Goal: Task Accomplishment & Management: Manage account settings

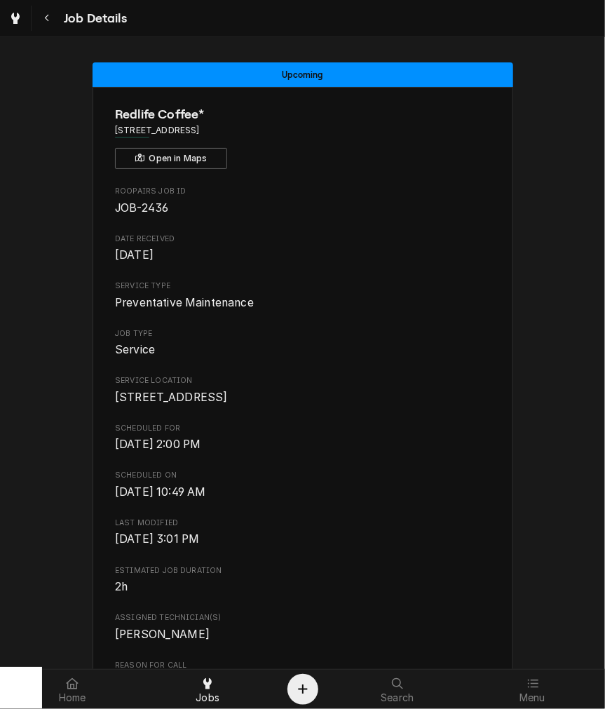
scroll to position [520, 0]
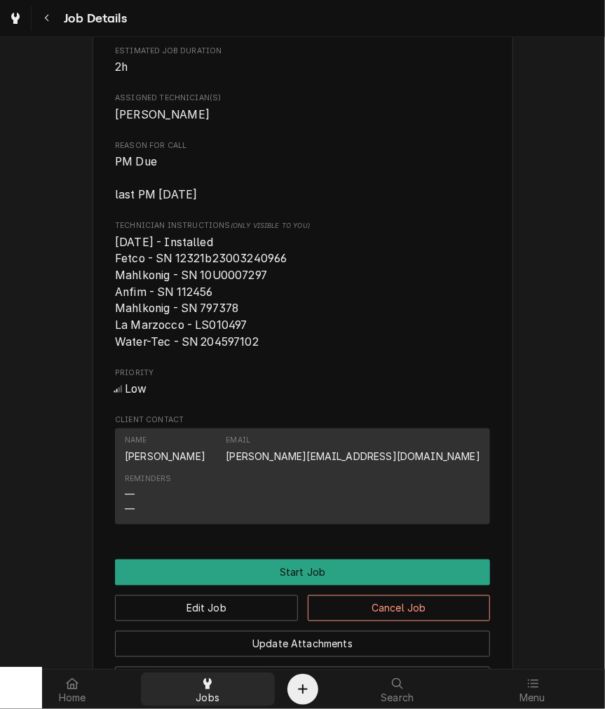
click at [212, 692] on span "Jobs" at bounding box center [208, 697] width 24 height 11
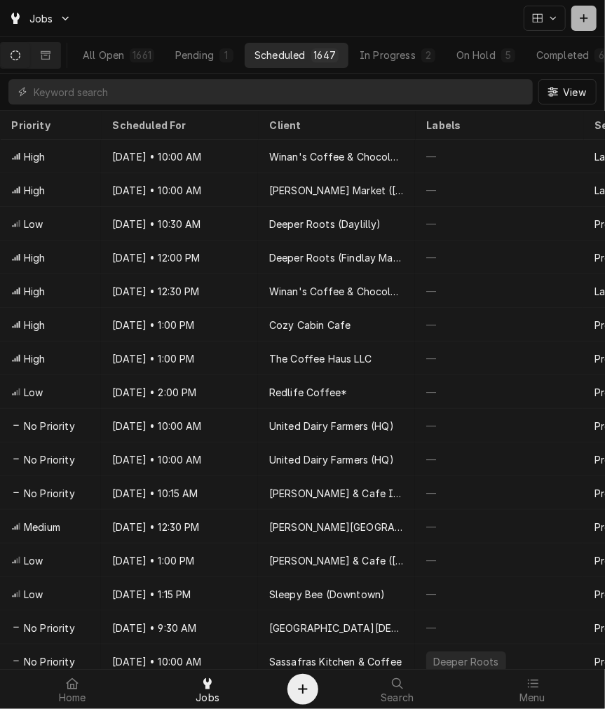
click at [586, 24] on div "Dynamic Content Wrapper" at bounding box center [584, 18] width 14 height 14
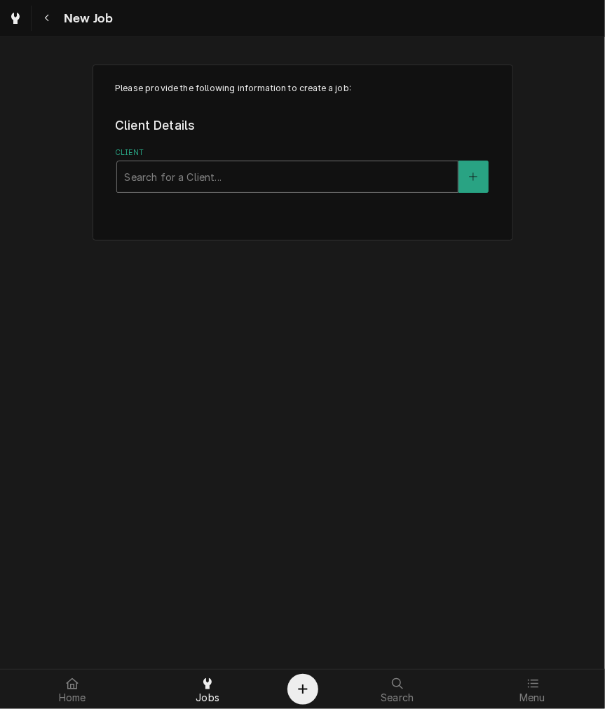
click at [185, 183] on div "Client" at bounding box center [287, 176] width 327 height 25
type input "stac"
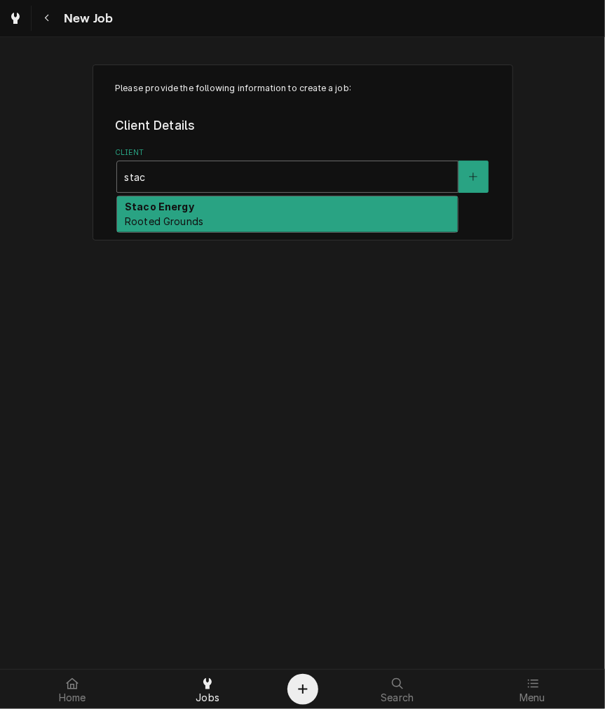
click at [178, 211] on strong "Staco Energy" at bounding box center [159, 207] width 69 height 12
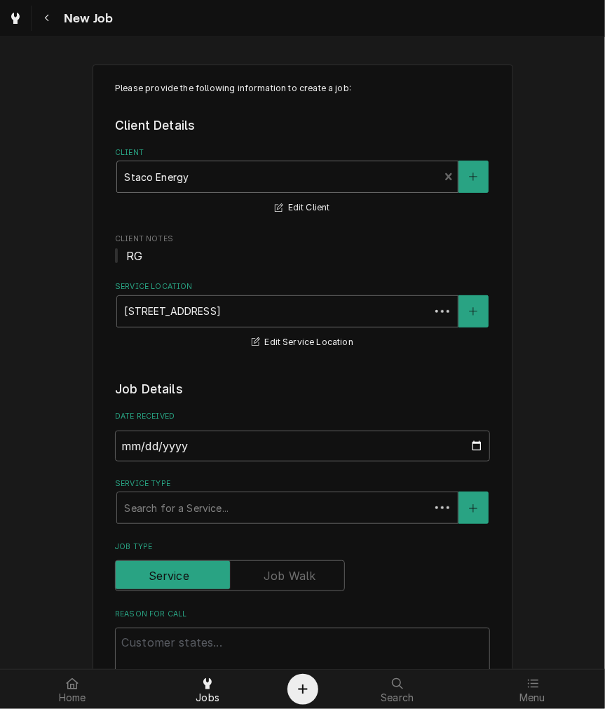
type textarea "x"
click at [197, 510] on div "Service Type" at bounding box center [287, 507] width 327 height 25
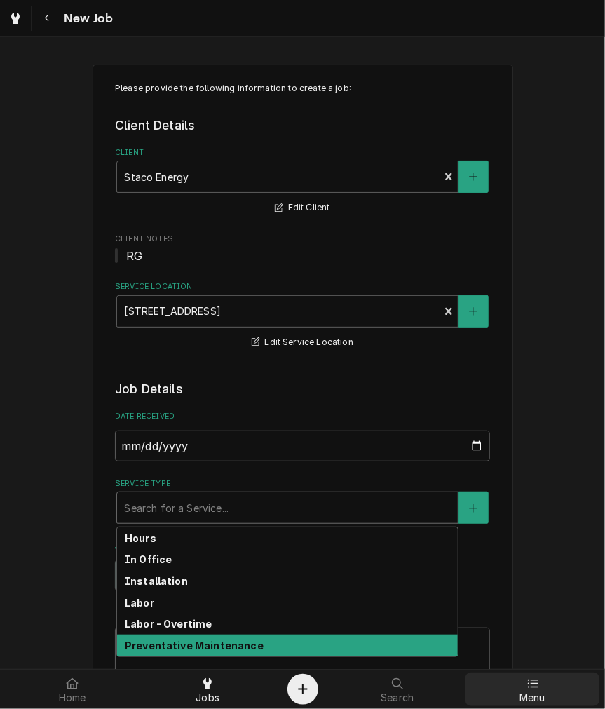
click at [538, 689] on div at bounding box center [532, 683] width 17 height 17
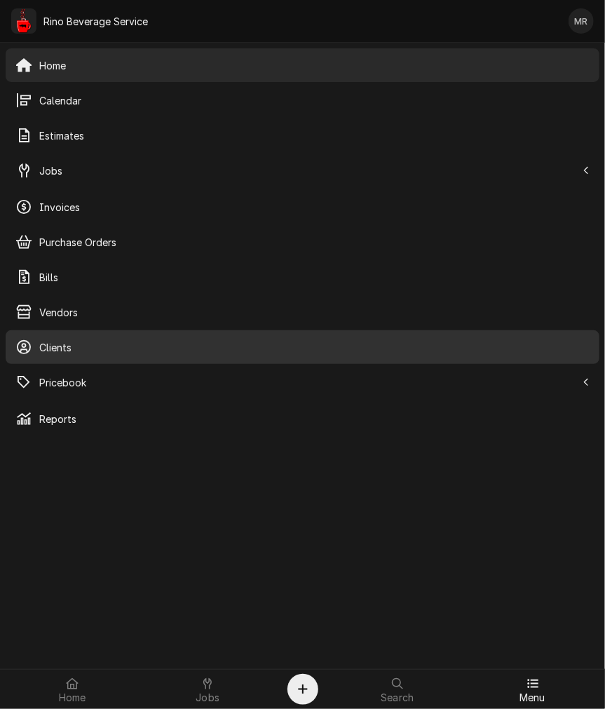
click at [122, 351] on span "Clients" at bounding box center [314, 347] width 550 height 15
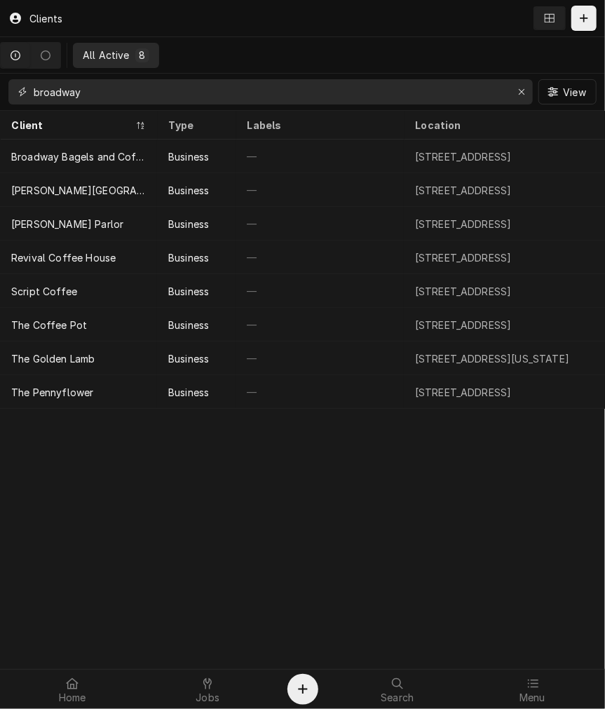
click at [174, 101] on input "broadway" at bounding box center [270, 91] width 473 height 25
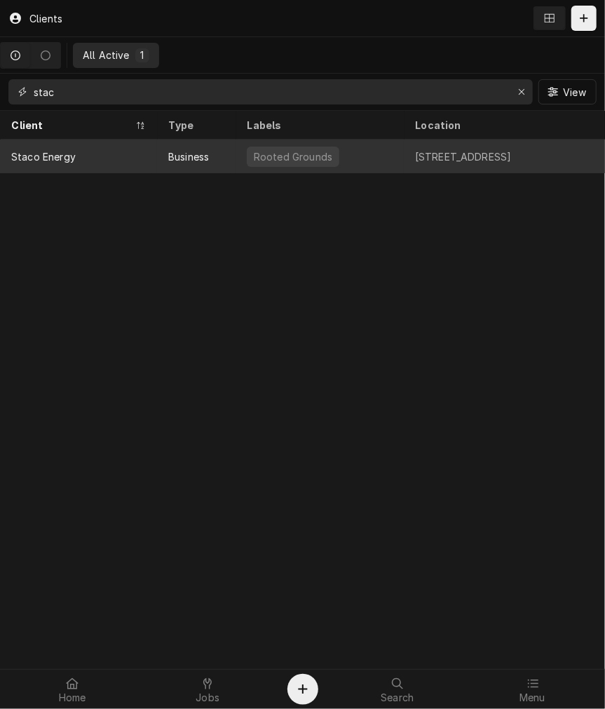
type input "stac"
click at [128, 157] on div "Staco Energy" at bounding box center [78, 157] width 157 height 34
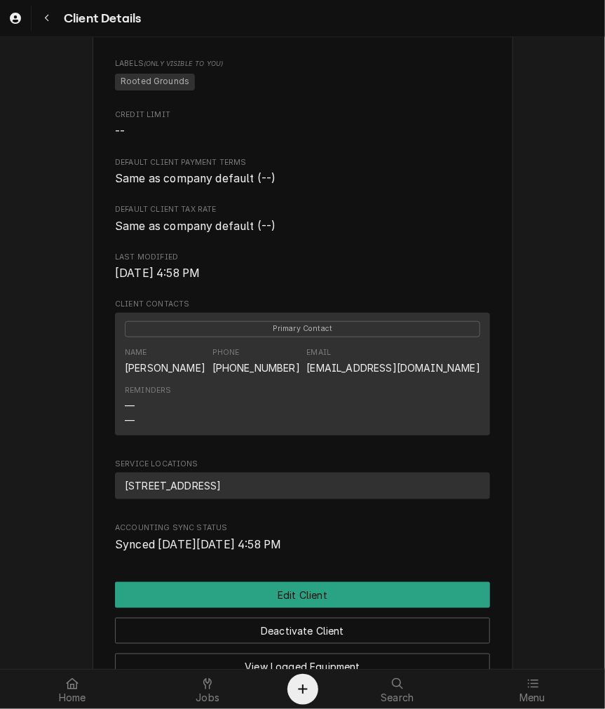
scroll to position [389, 0]
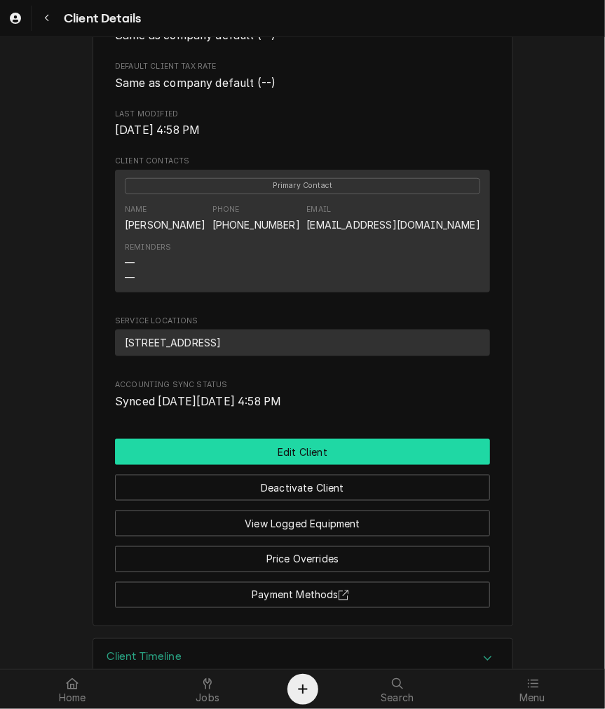
click at [294, 465] on button "Edit Client" at bounding box center [302, 452] width 375 height 26
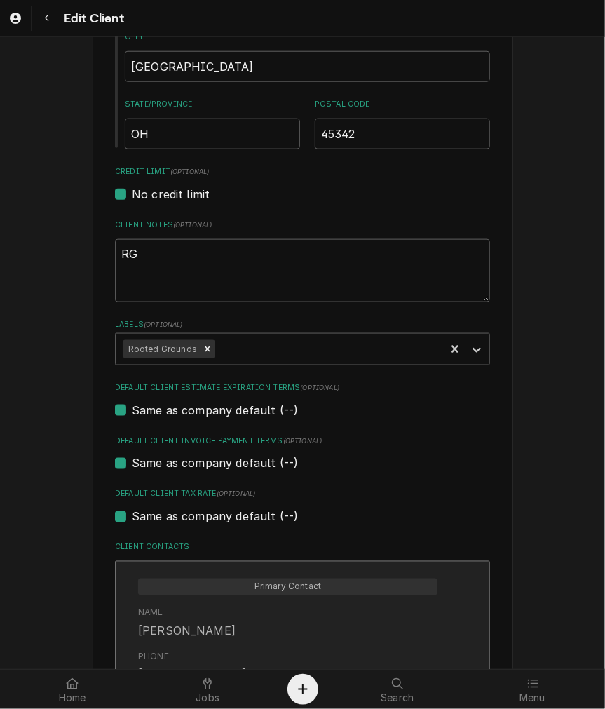
scroll to position [779, 0]
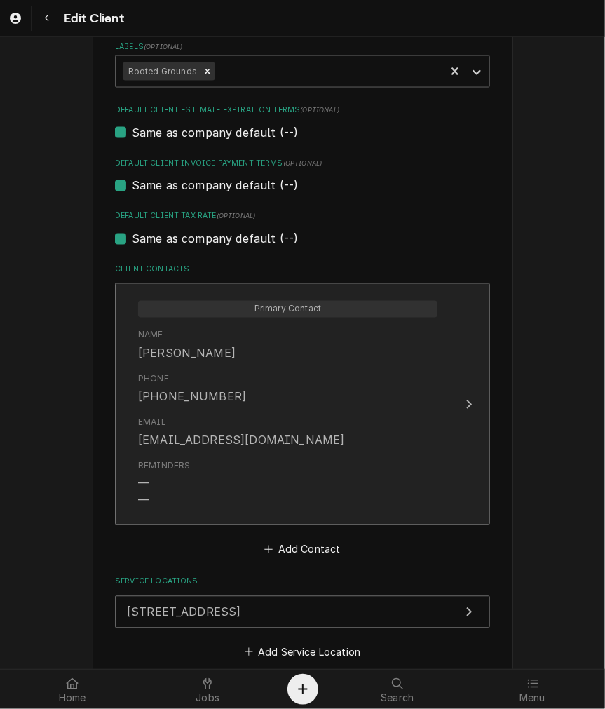
click at [226, 358] on div "Name [PERSON_NAME]" at bounding box center [287, 344] width 299 height 43
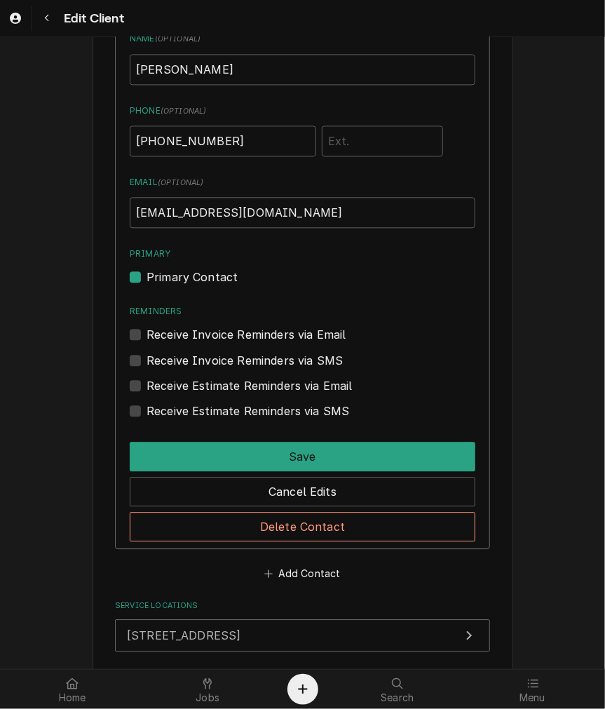
scroll to position [1038, 0]
click at [289, 576] on button "Add Contact" at bounding box center [302, 572] width 81 height 20
type textarea "x"
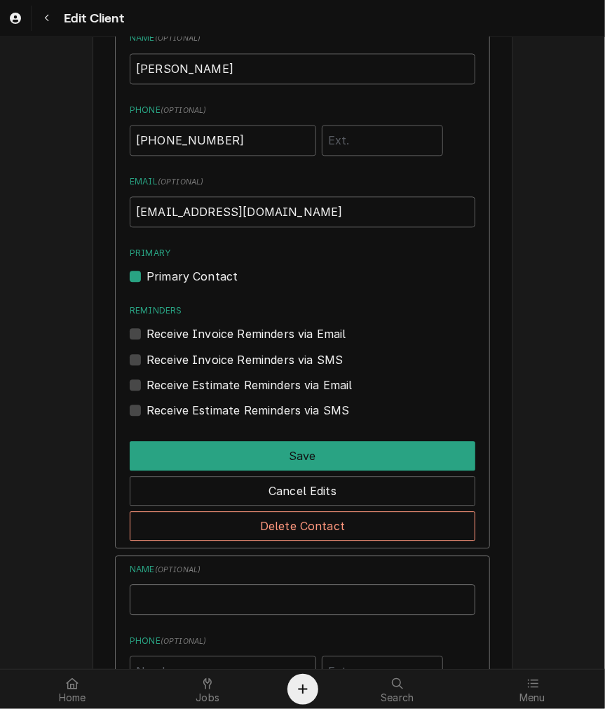
click at [192, 591] on input "Business Name" at bounding box center [303, 599] width 346 height 31
type input "[PERSON_NAME]"
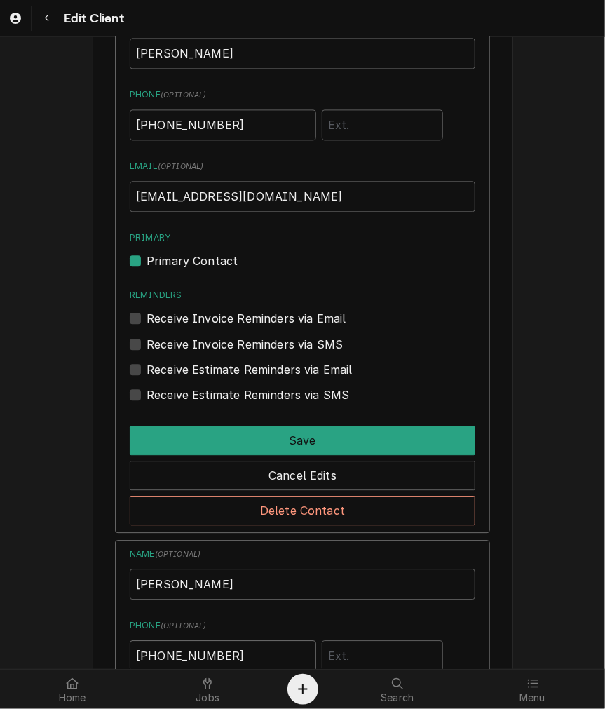
type input "(937) 253-1191"
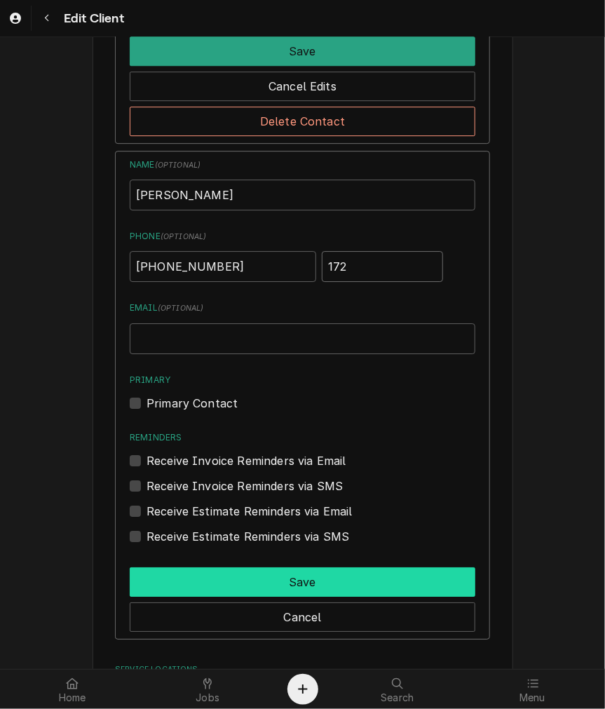
type input "172"
click at [192, 567] on button "Save" at bounding box center [303, 581] width 346 height 29
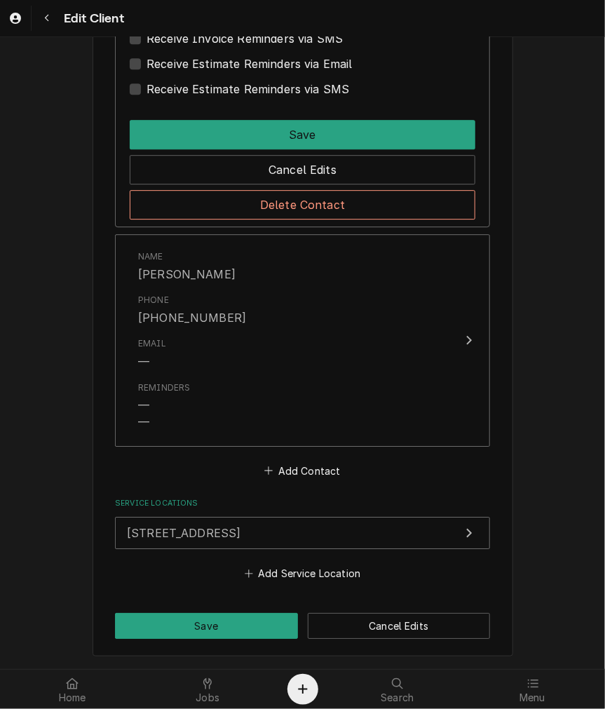
scroll to position [1357, 0]
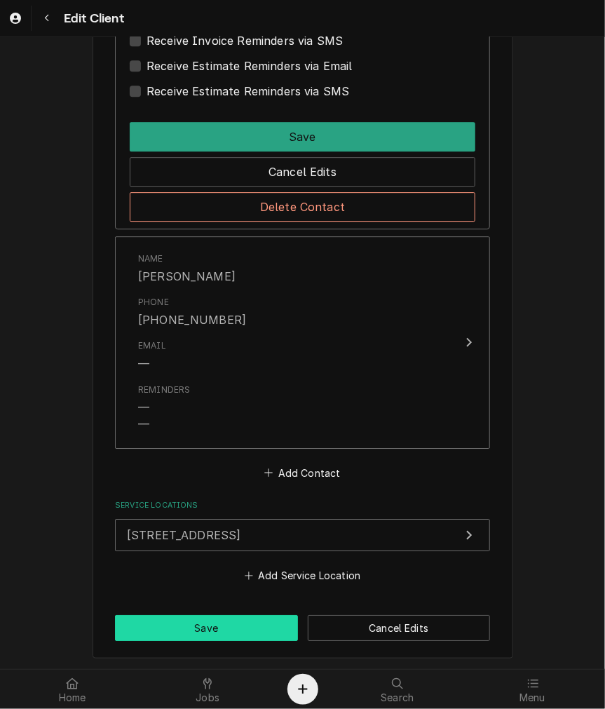
click at [256, 615] on button "Save" at bounding box center [206, 628] width 183 height 26
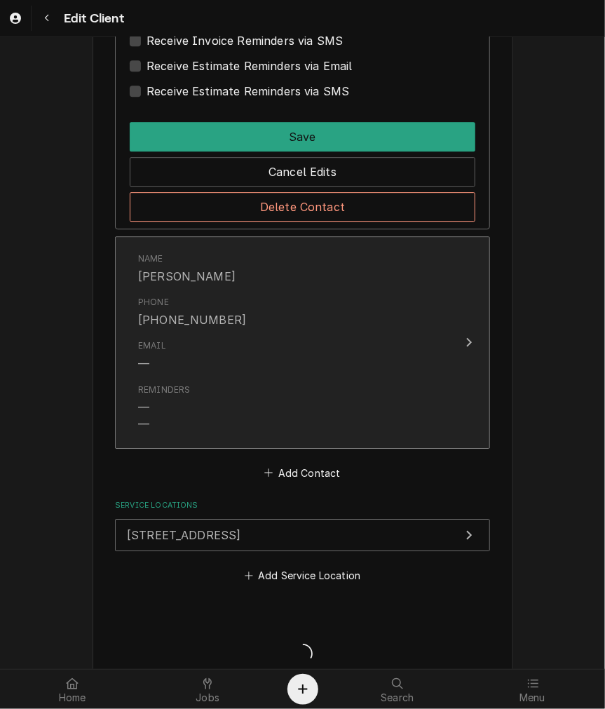
type textarea "x"
